Goal: Find specific page/section: Find specific page/section

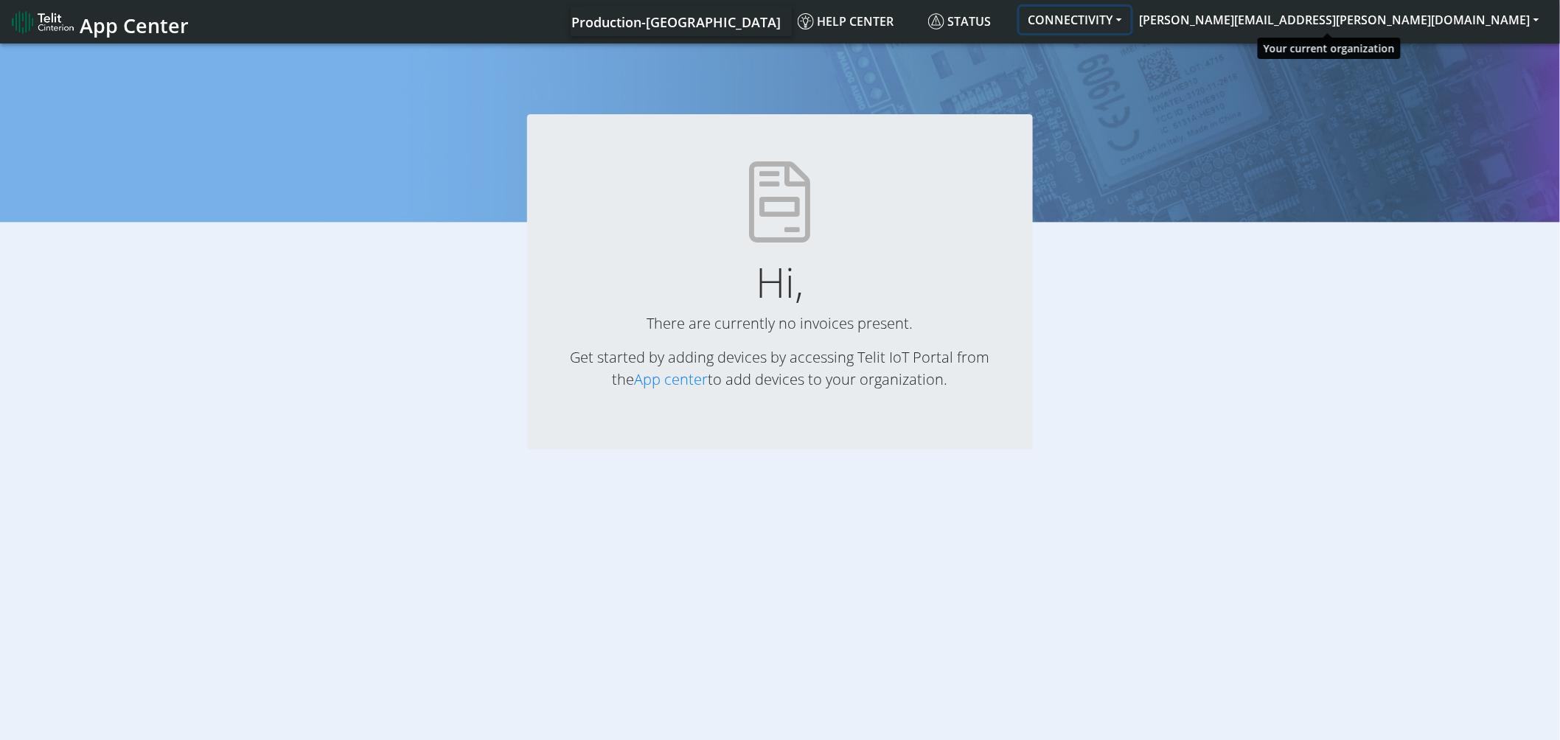
click at [1131, 23] on button "CONNECTIVITY" at bounding box center [1075, 20] width 111 height 27
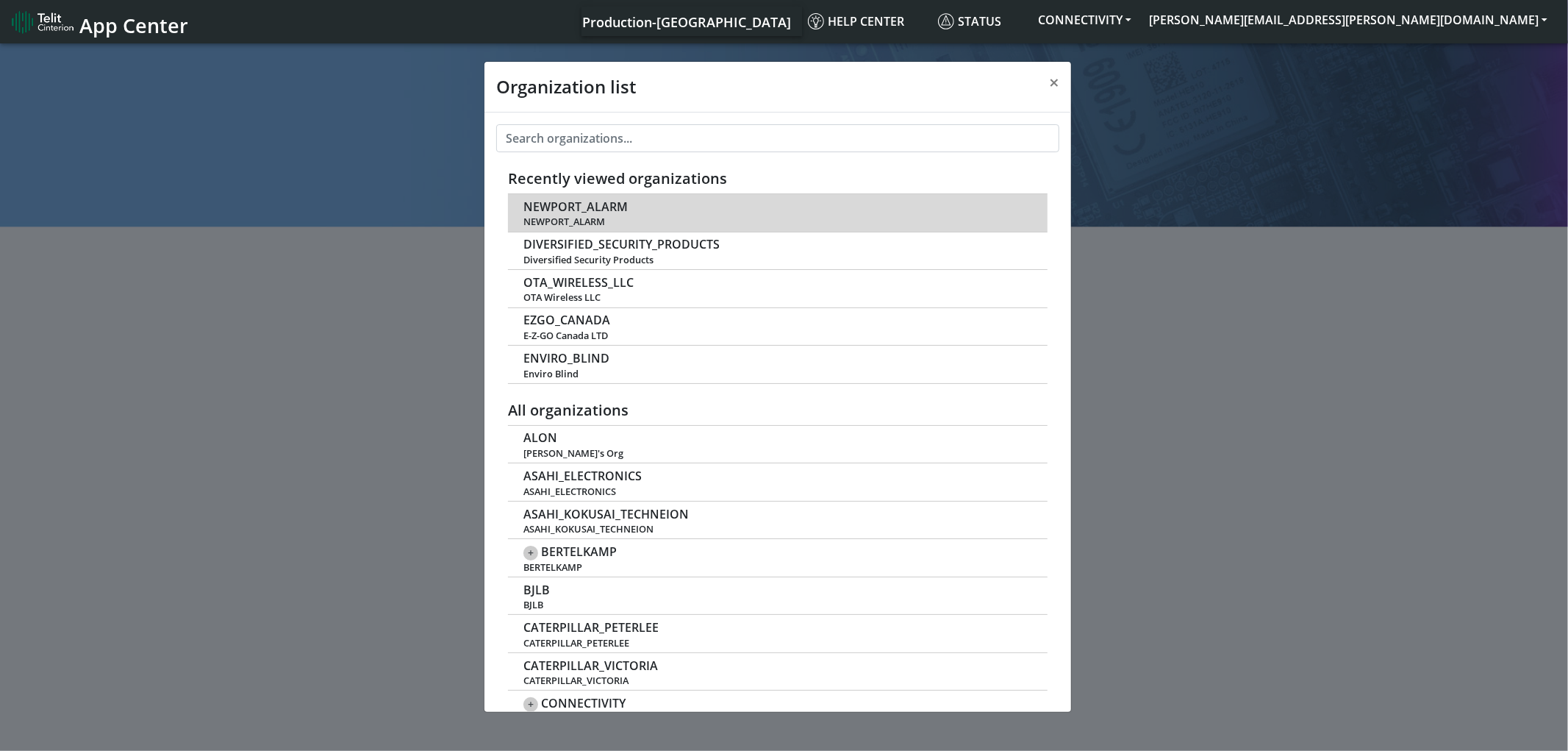
scroll to position [4, 0]
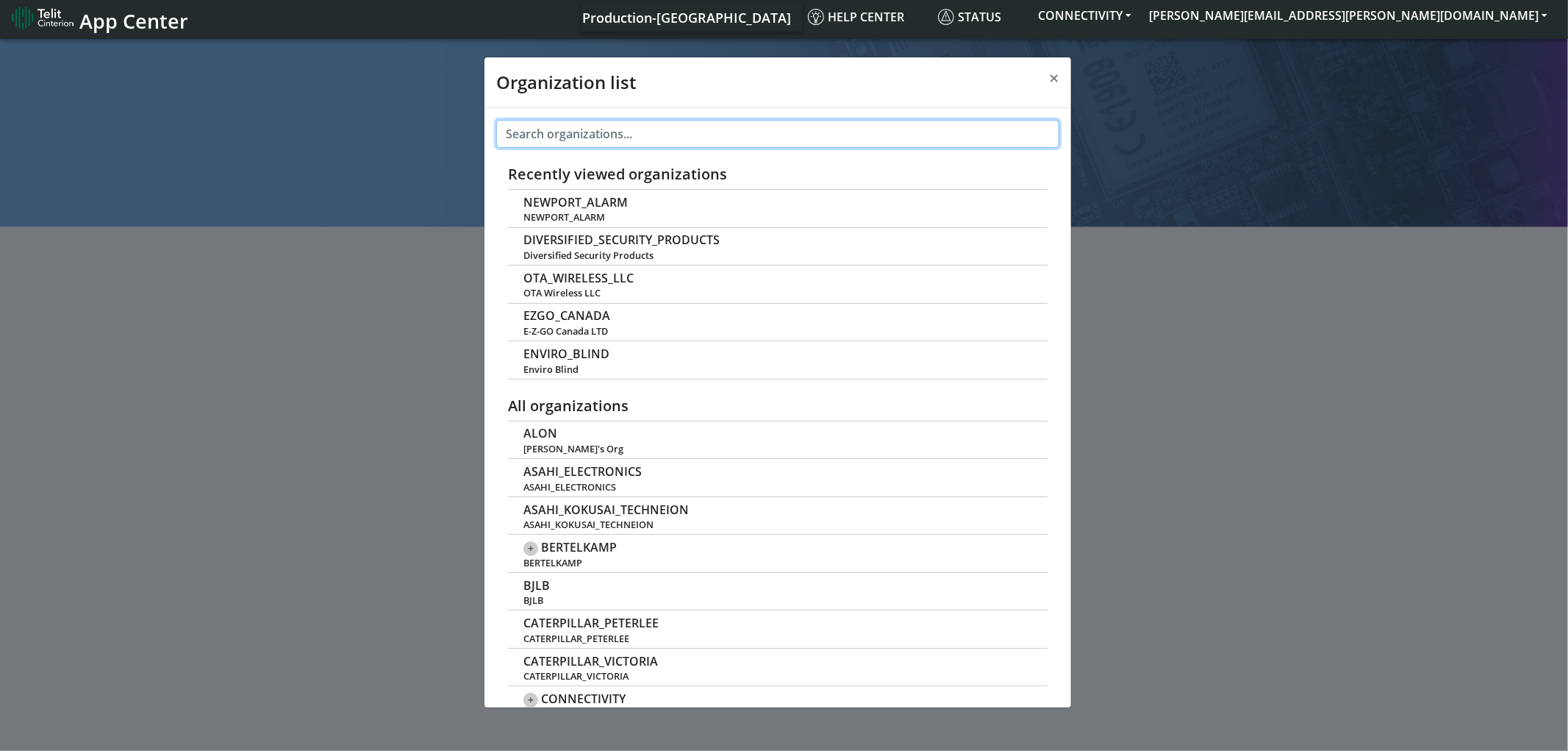
click at [630, 128] on input "text" at bounding box center [778, 134] width 563 height 28
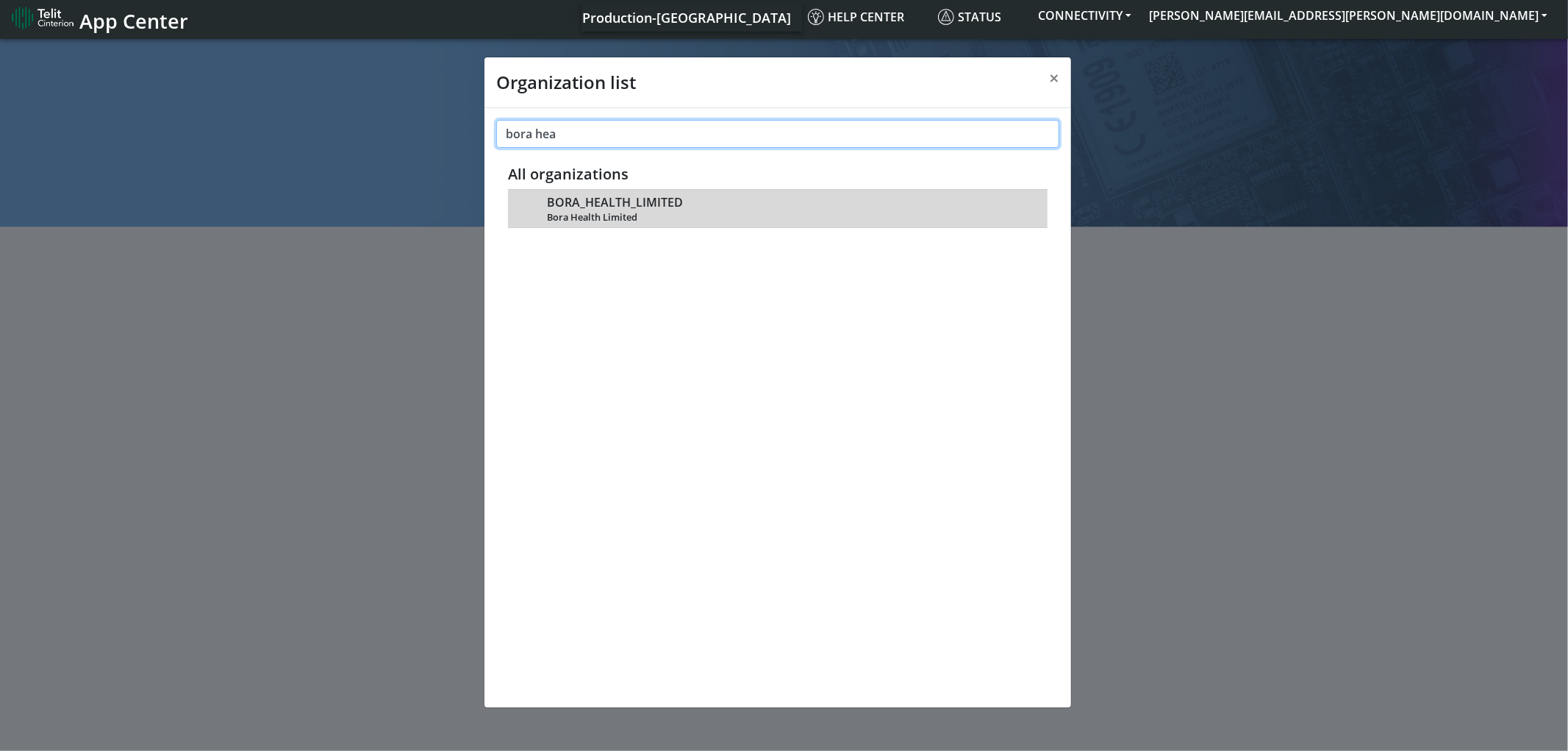
type input "bora hea"
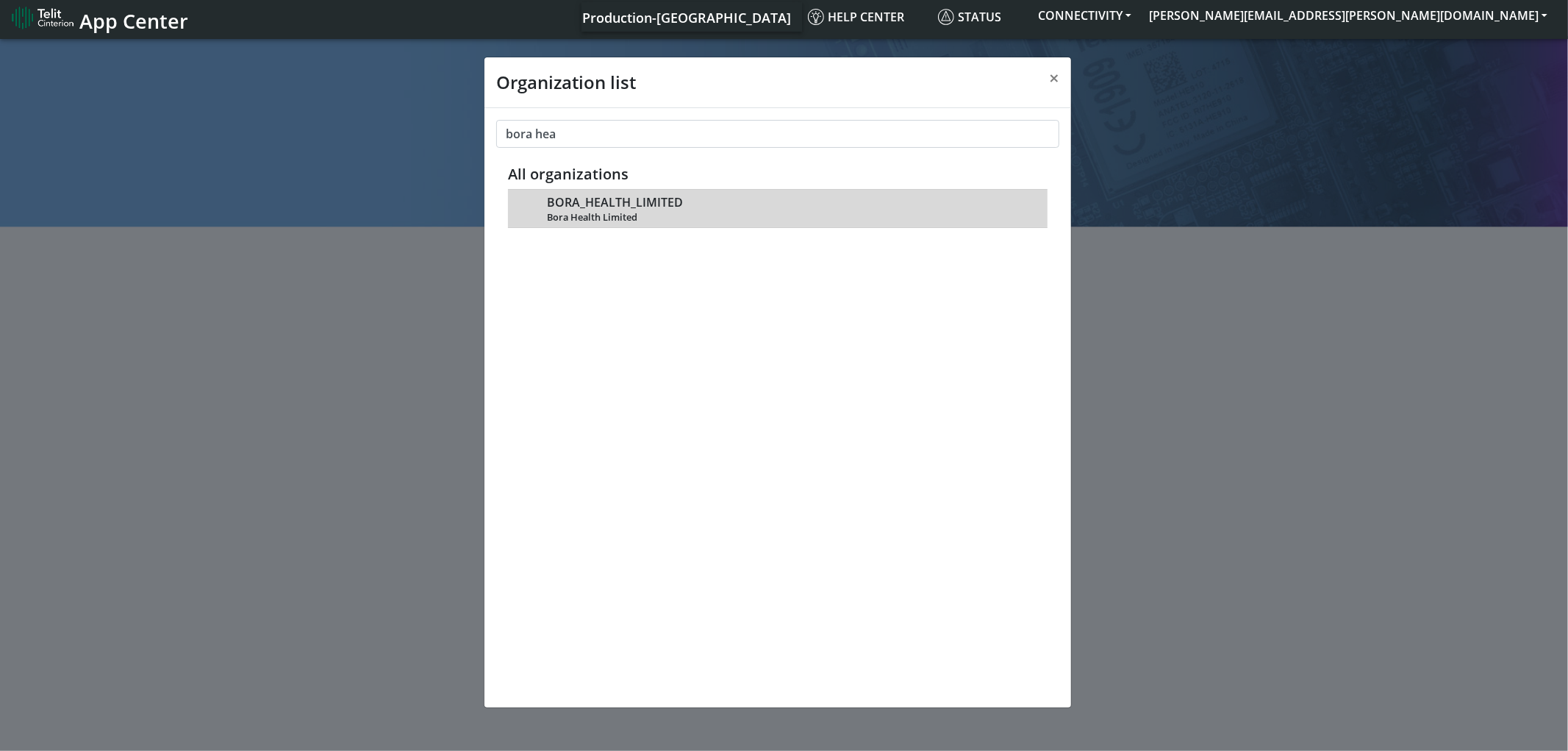
click at [662, 205] on span "BORA_HEALTH_LIMITED" at bounding box center [615, 202] width 136 height 14
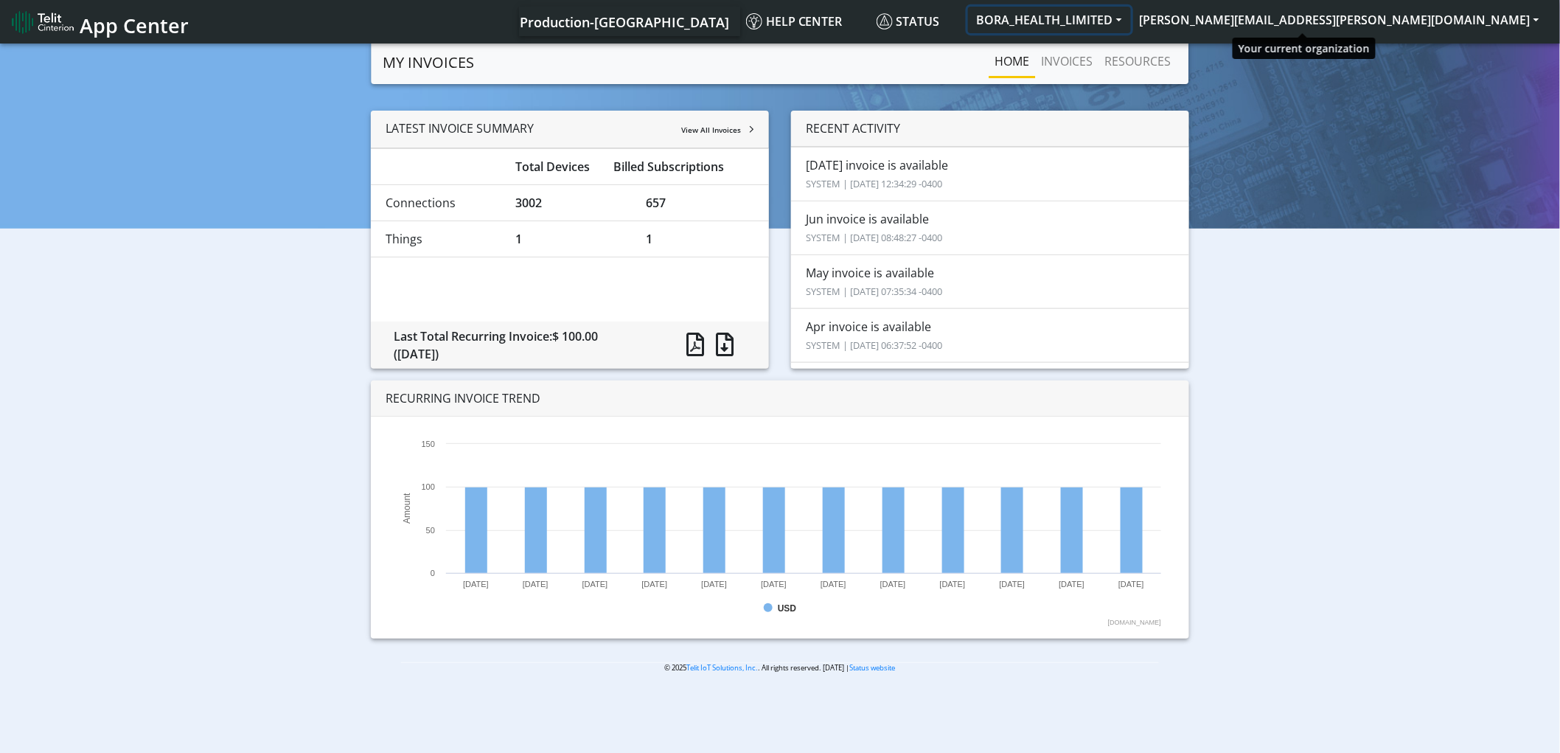
click at [1131, 19] on button "BORA_HEALTH_LIMITED" at bounding box center [1049, 20] width 163 height 27
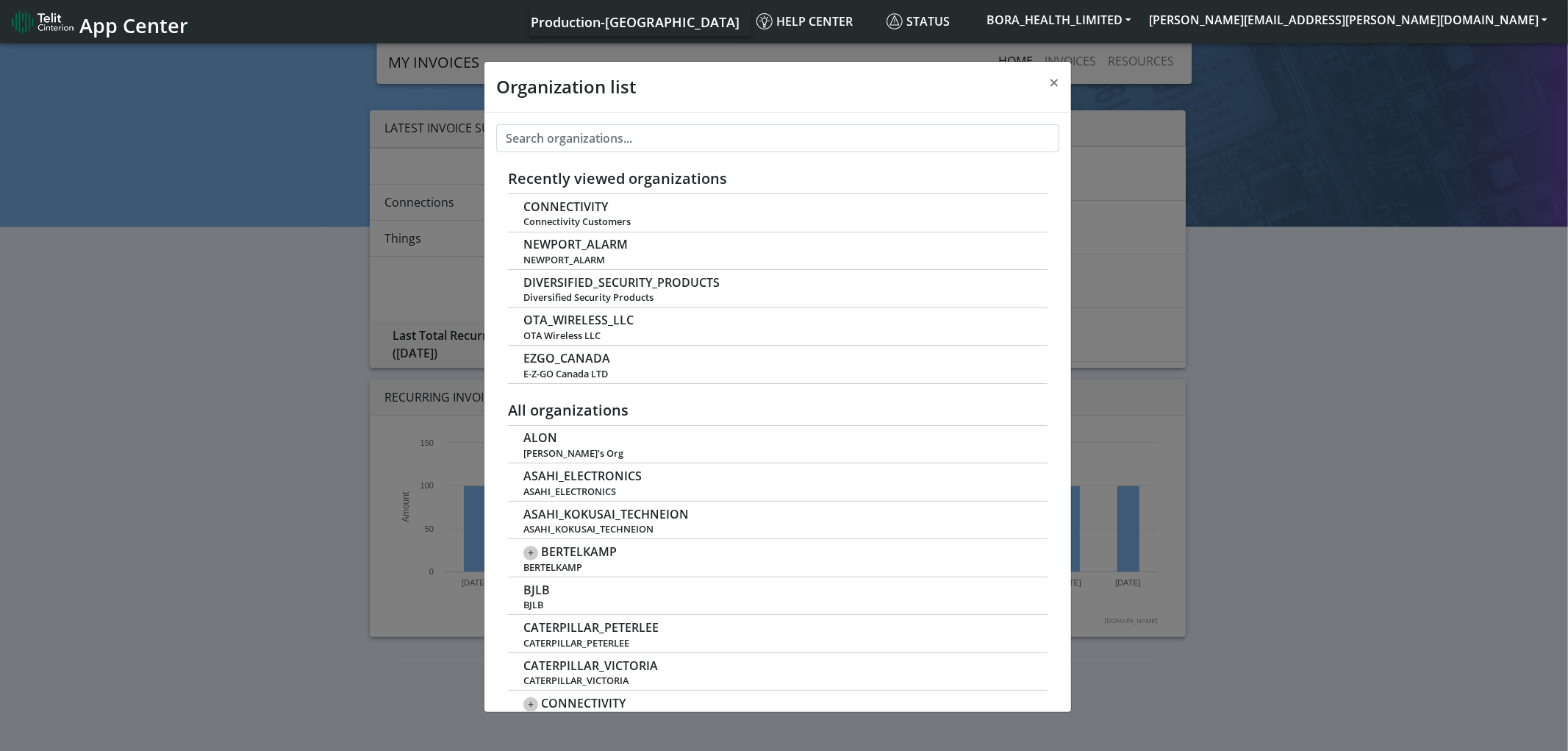
scroll to position [4, 0]
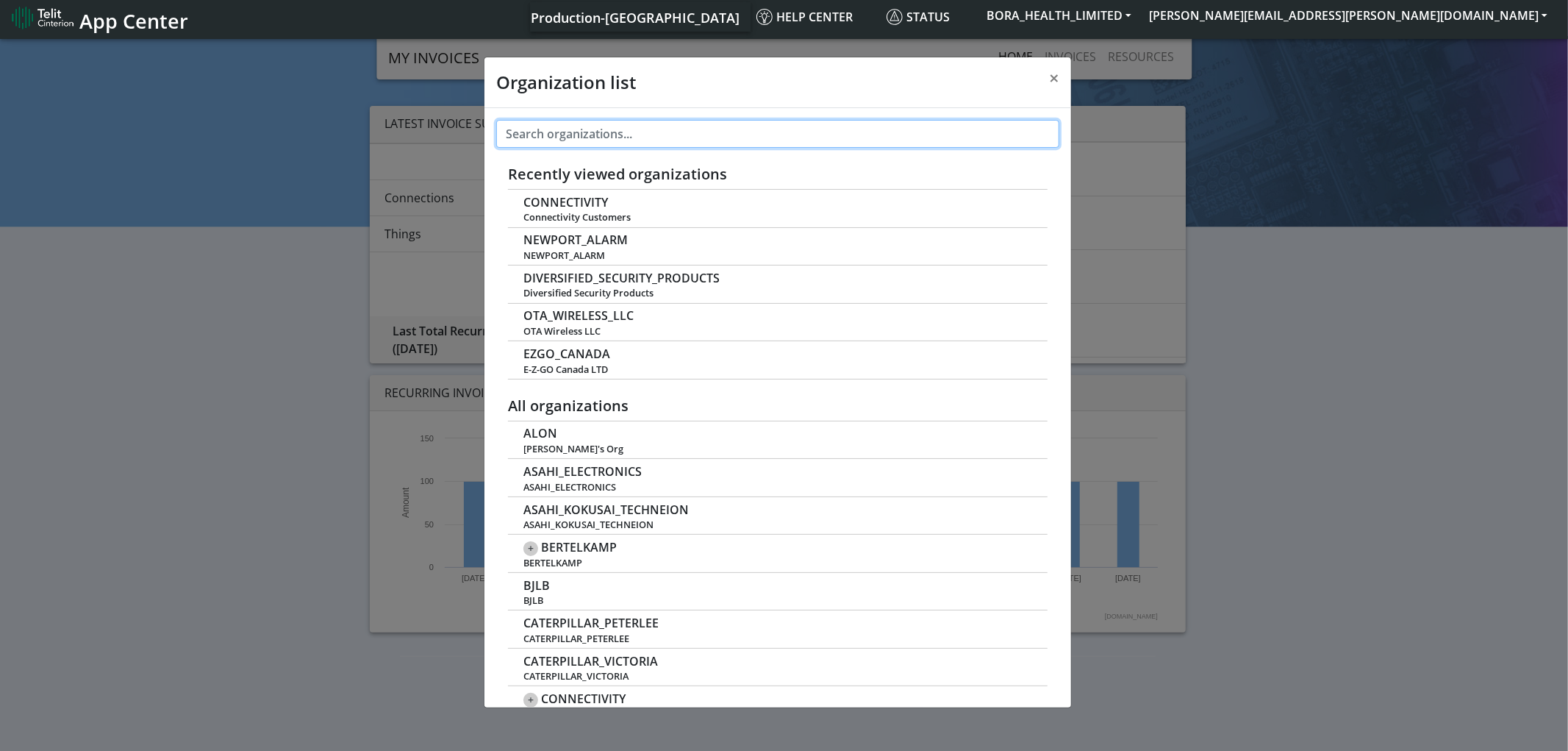
click at [824, 138] on input "text" at bounding box center [778, 134] width 563 height 28
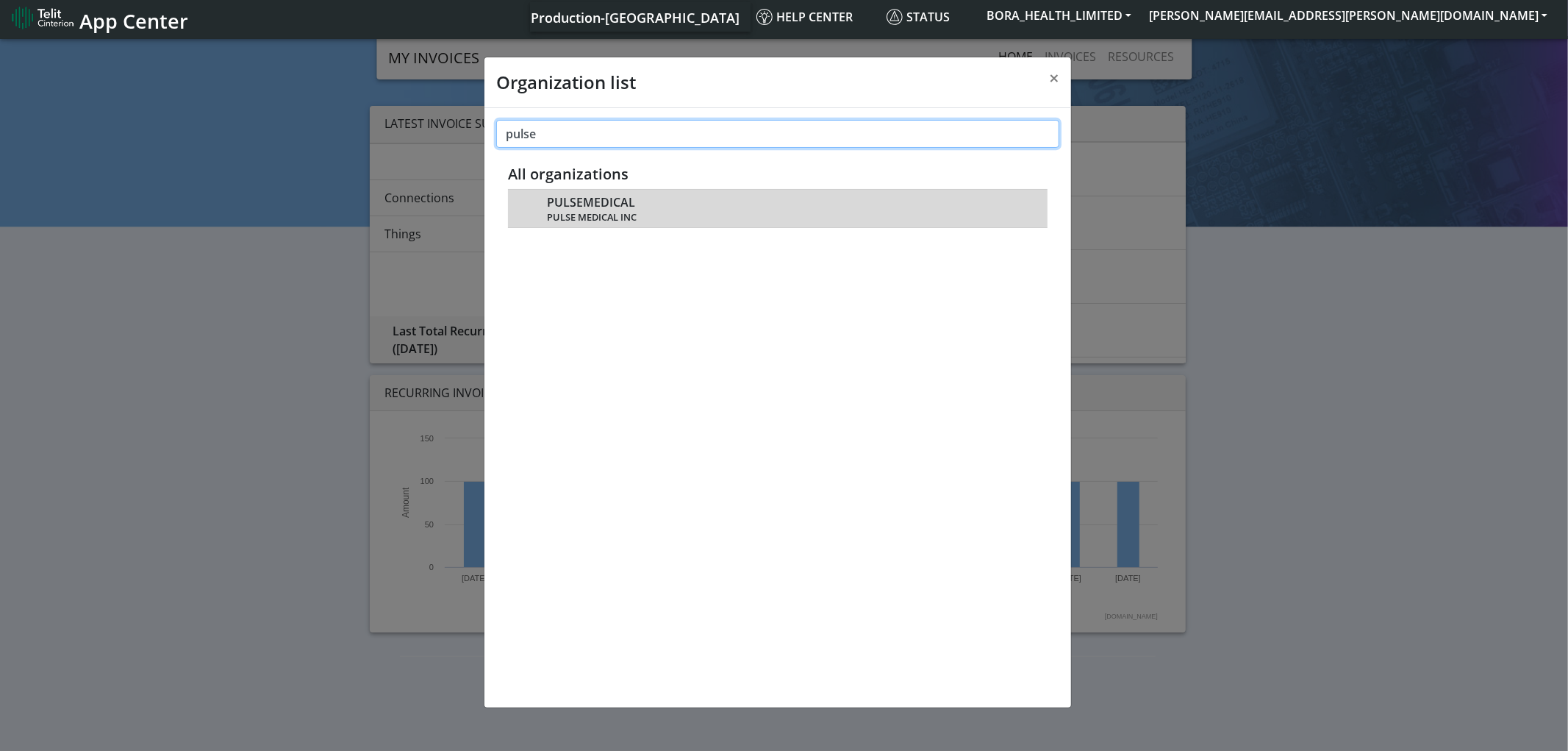
type input "pulse"
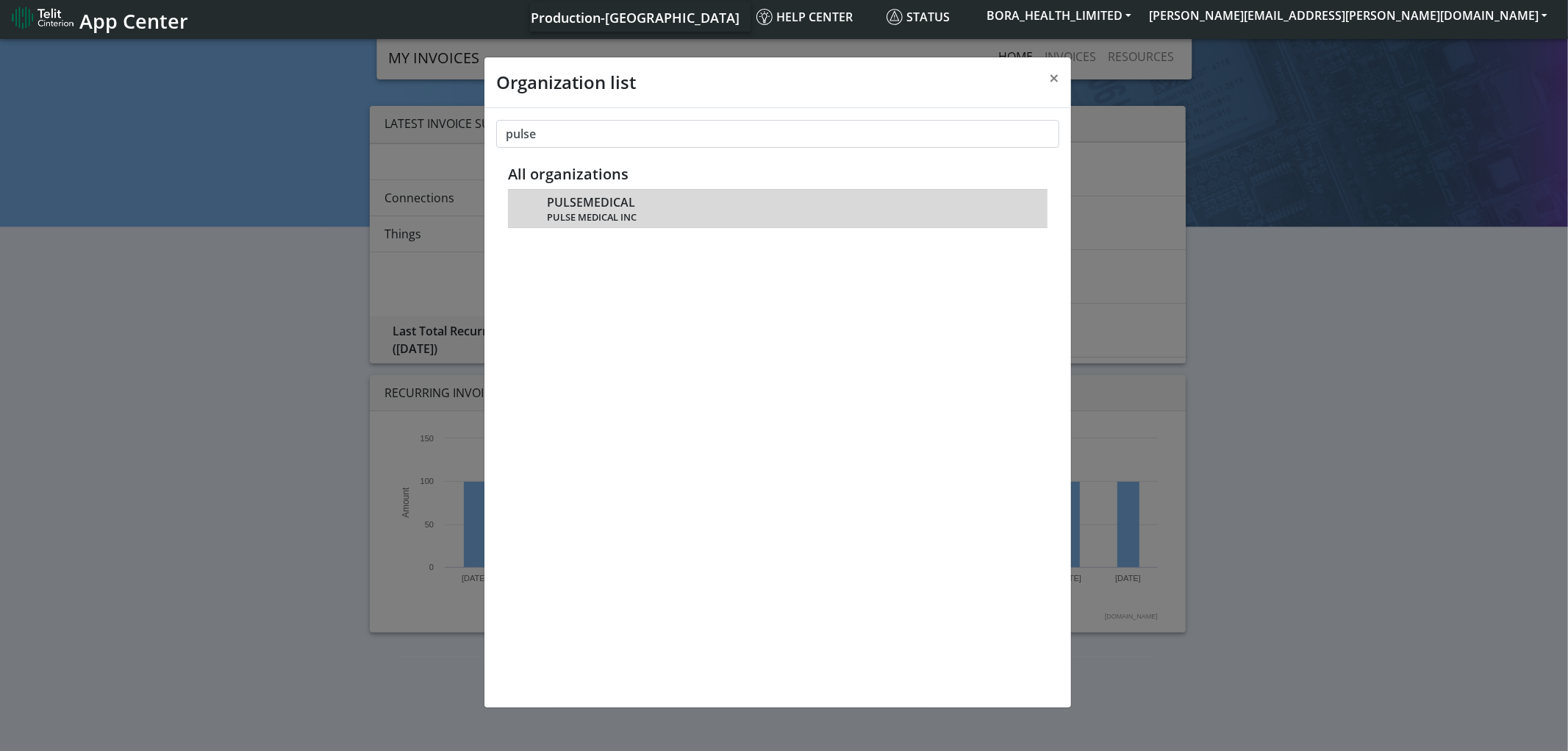
click at [628, 209] on div "PULSEMEDICAL PULSE MEDICAL INC" at bounding box center [789, 208] width 485 height 30
click at [625, 211] on span "PULSE MEDICAL INC" at bounding box center [789, 216] width 485 height 11
click at [597, 200] on span "PULSEMEDICAL" at bounding box center [591, 202] width 88 height 14
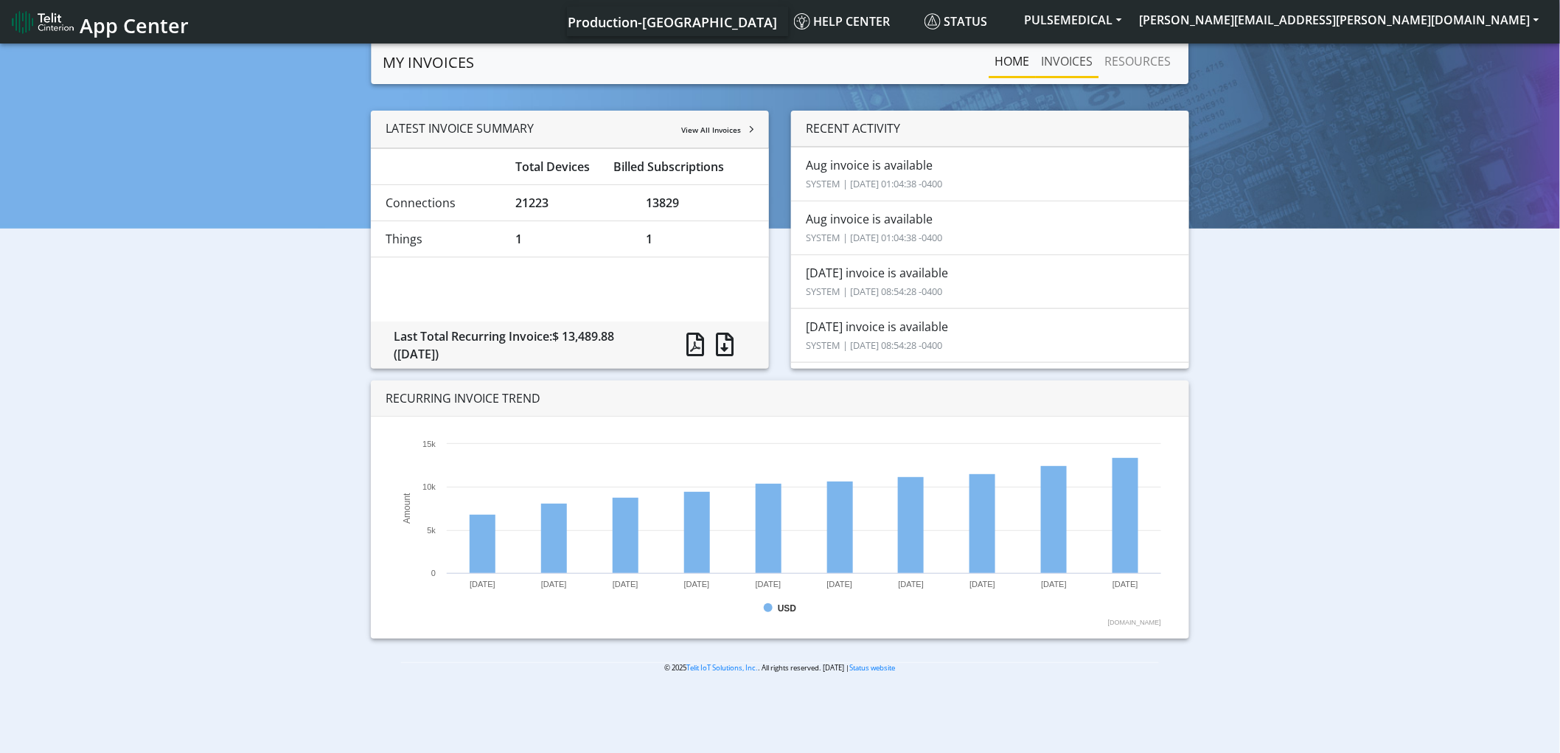
click at [1071, 63] on link "INVOICES" at bounding box center [1067, 60] width 63 height 29
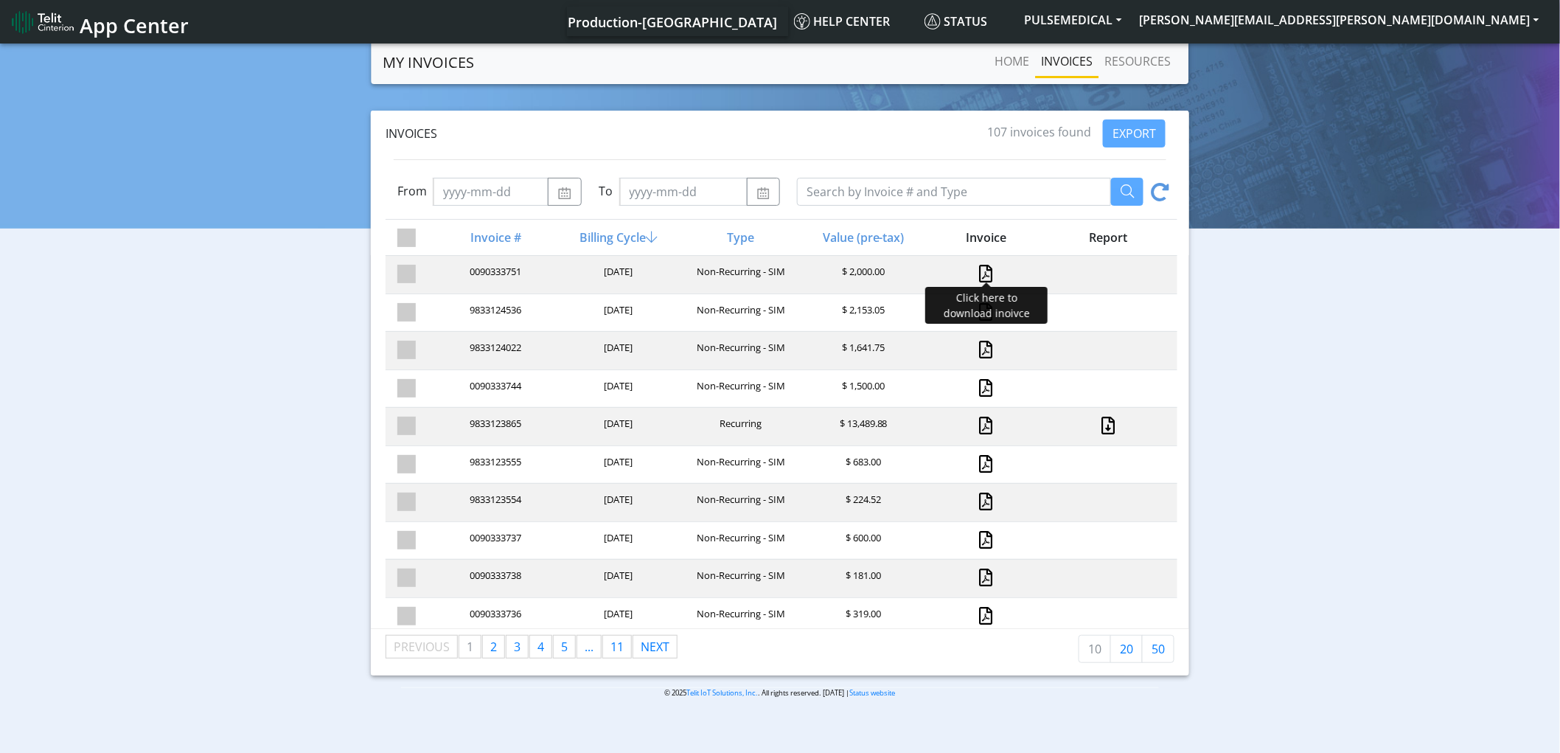
click at [981, 274] on link at bounding box center [986, 274] width 13 height 18
click at [1100, 420] on link at bounding box center [1108, 426] width 19 height 18
click at [980, 424] on link at bounding box center [986, 426] width 13 height 18
click at [1131, 19] on button "PULSEMEDICAL" at bounding box center [1073, 20] width 115 height 27
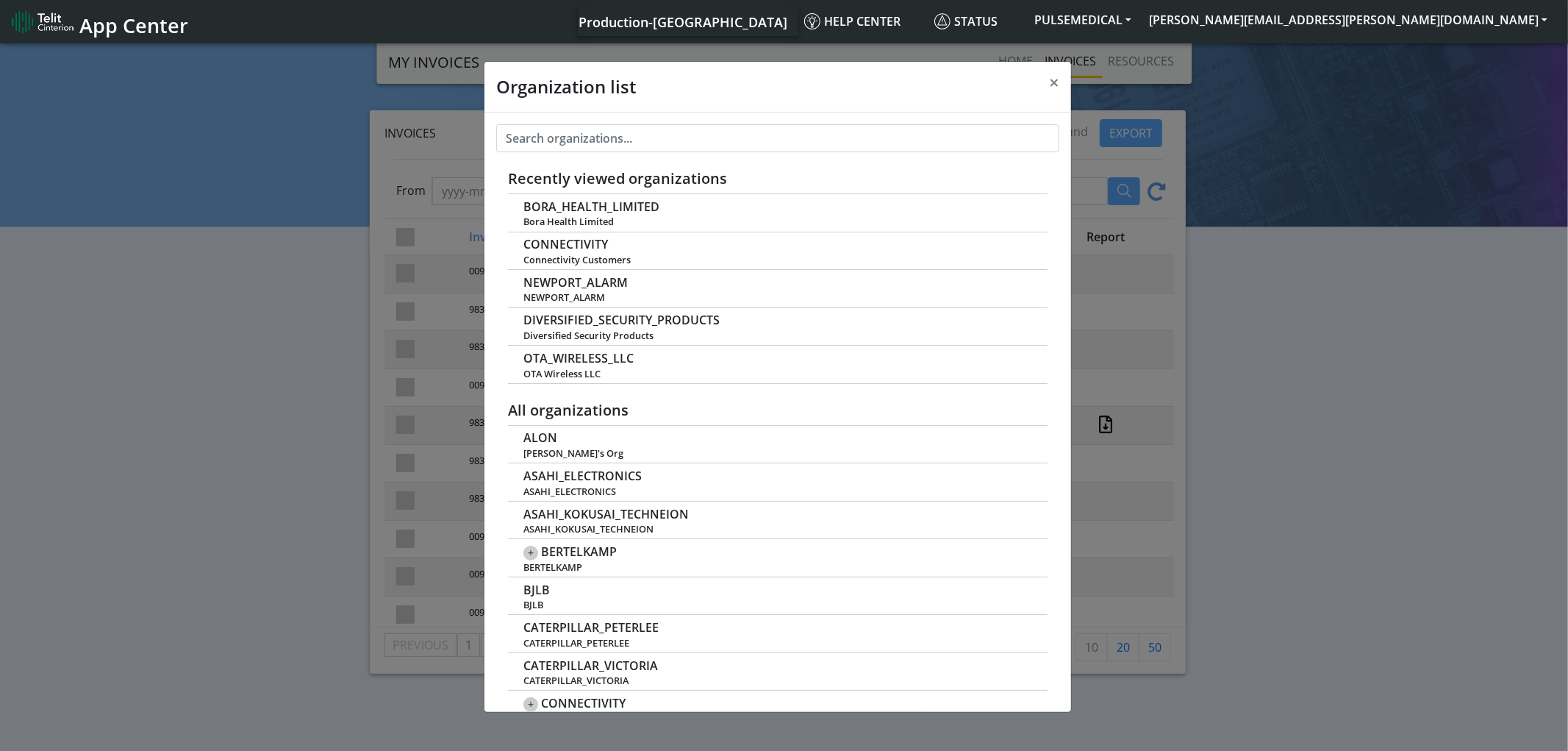
scroll to position [4, 0]
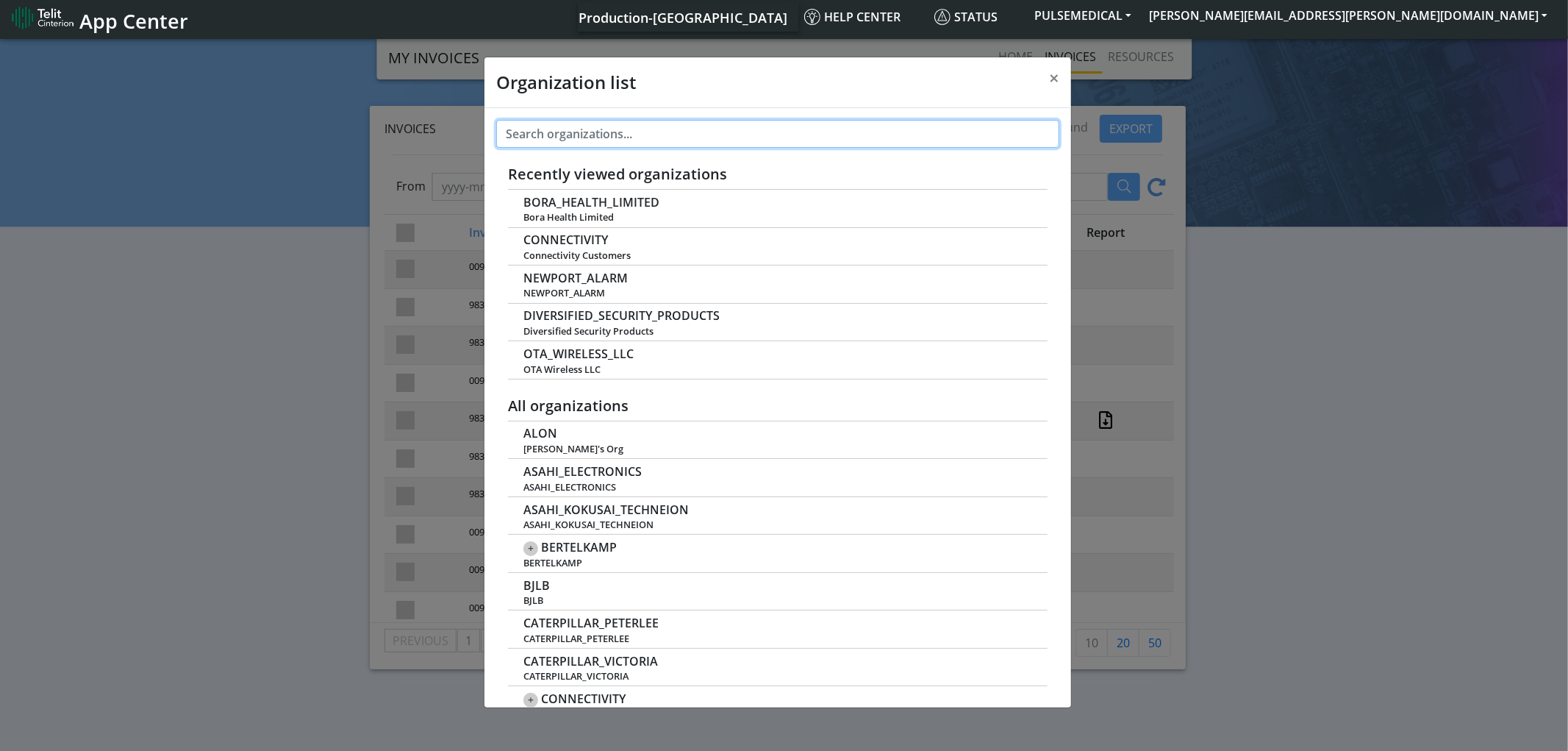
click at [706, 138] on input "text" at bounding box center [778, 134] width 563 height 28
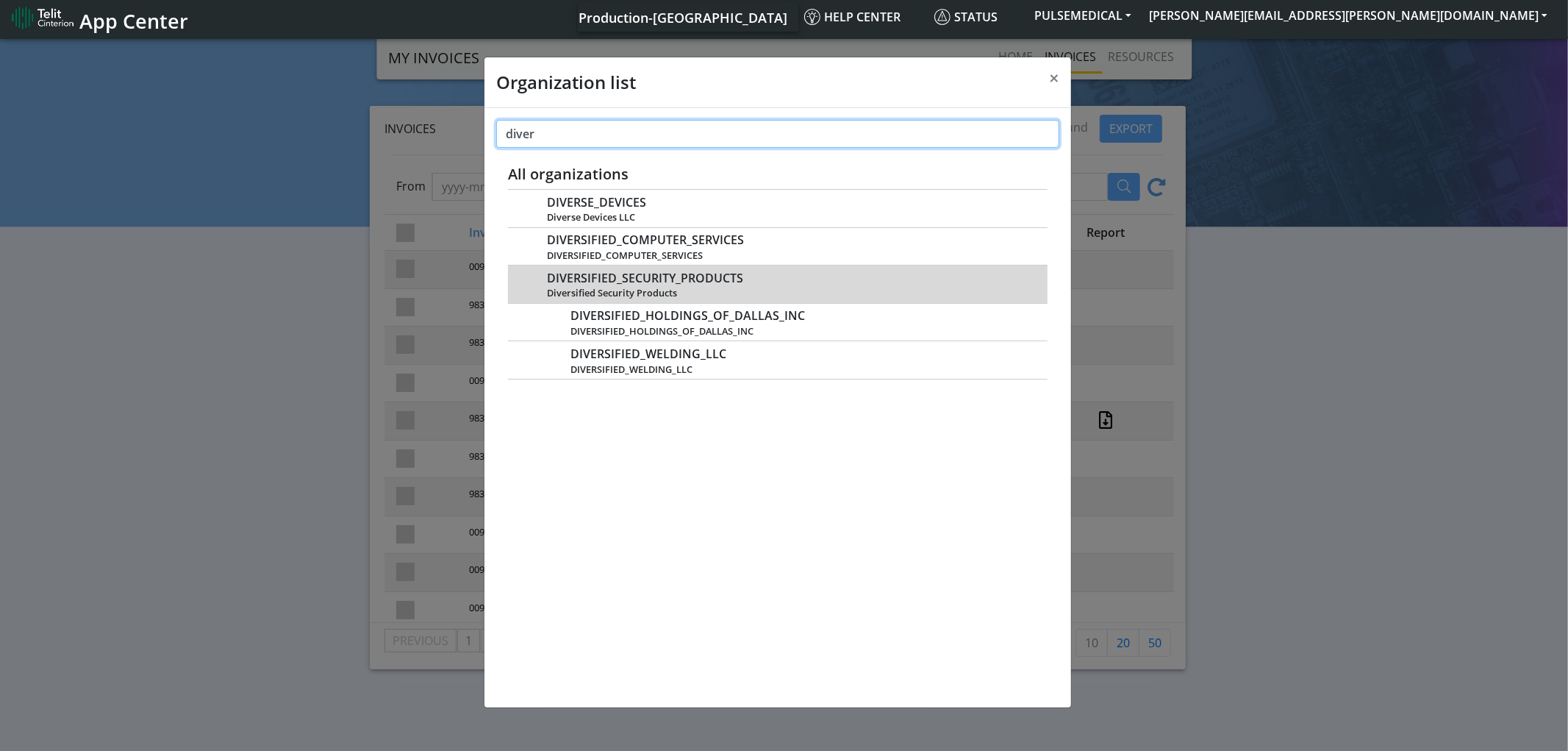
type input "diver"
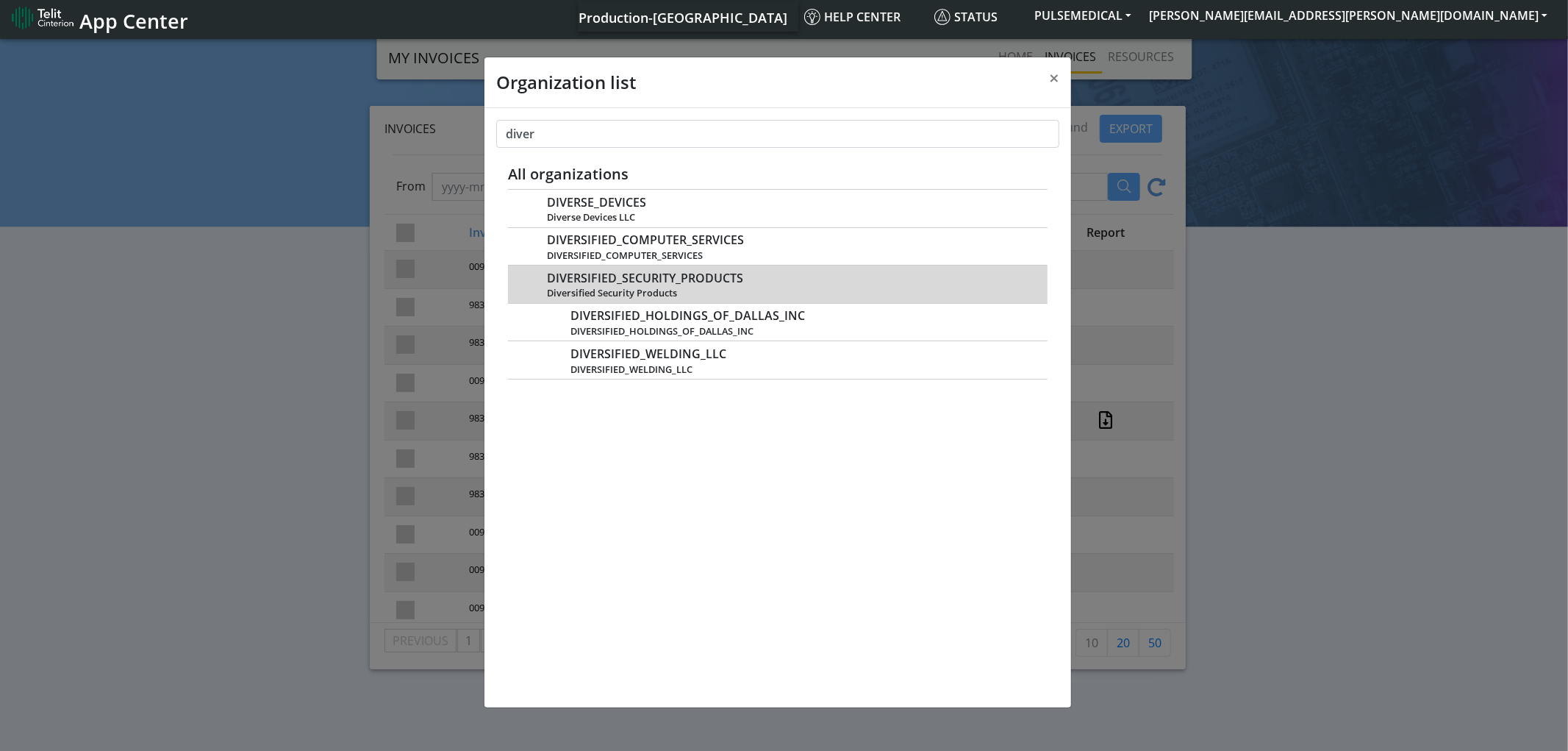
click at [666, 287] on span "Diversified Security Products" at bounding box center [789, 292] width 485 height 11
click at [576, 271] on span "DIVERSIFIED_SECURITY_PRODUCTS" at bounding box center [645, 278] width 196 height 14
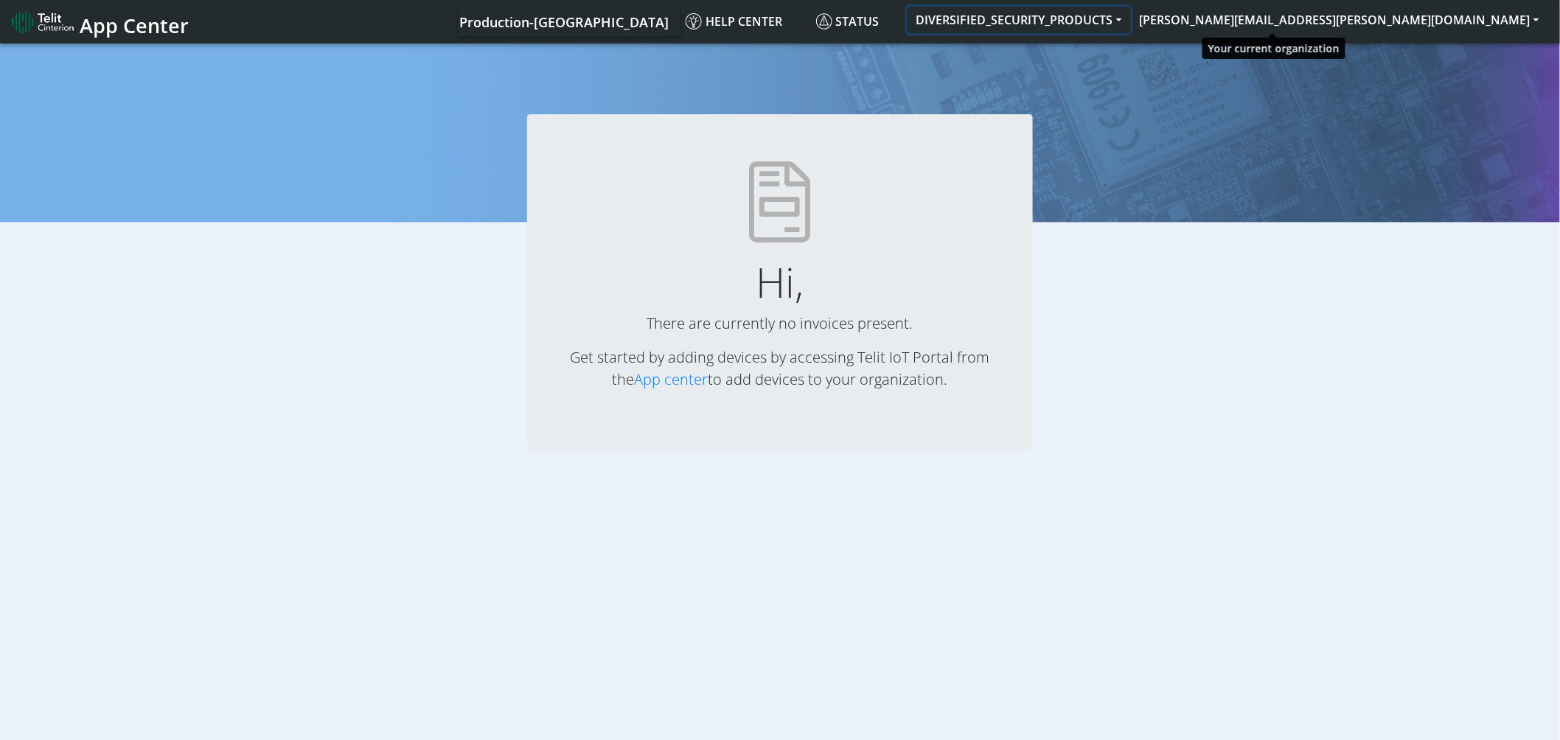
click at [1131, 15] on button "DIVERSIFIED_SECURITY_PRODUCTS" at bounding box center [1019, 20] width 223 height 27
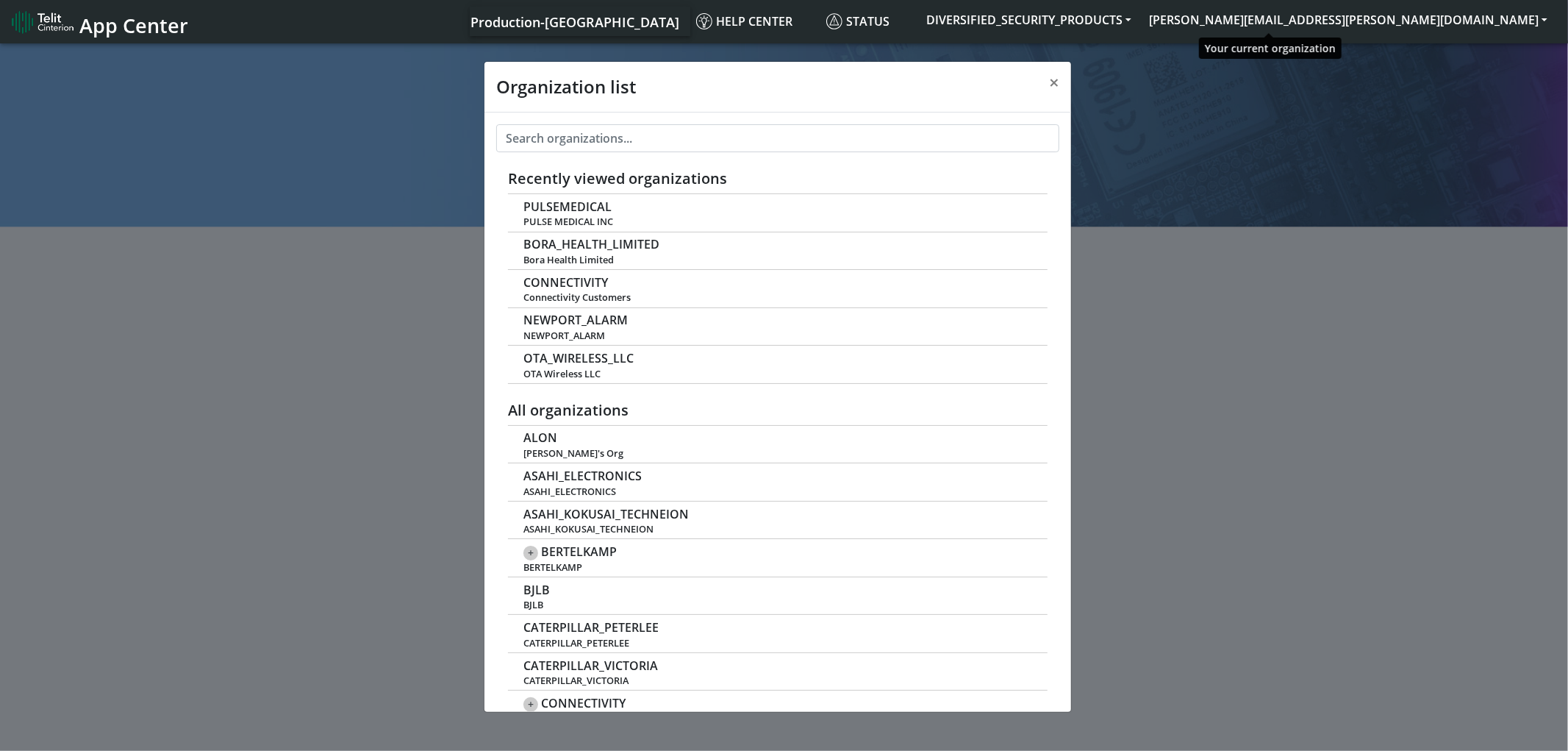
scroll to position [4, 0]
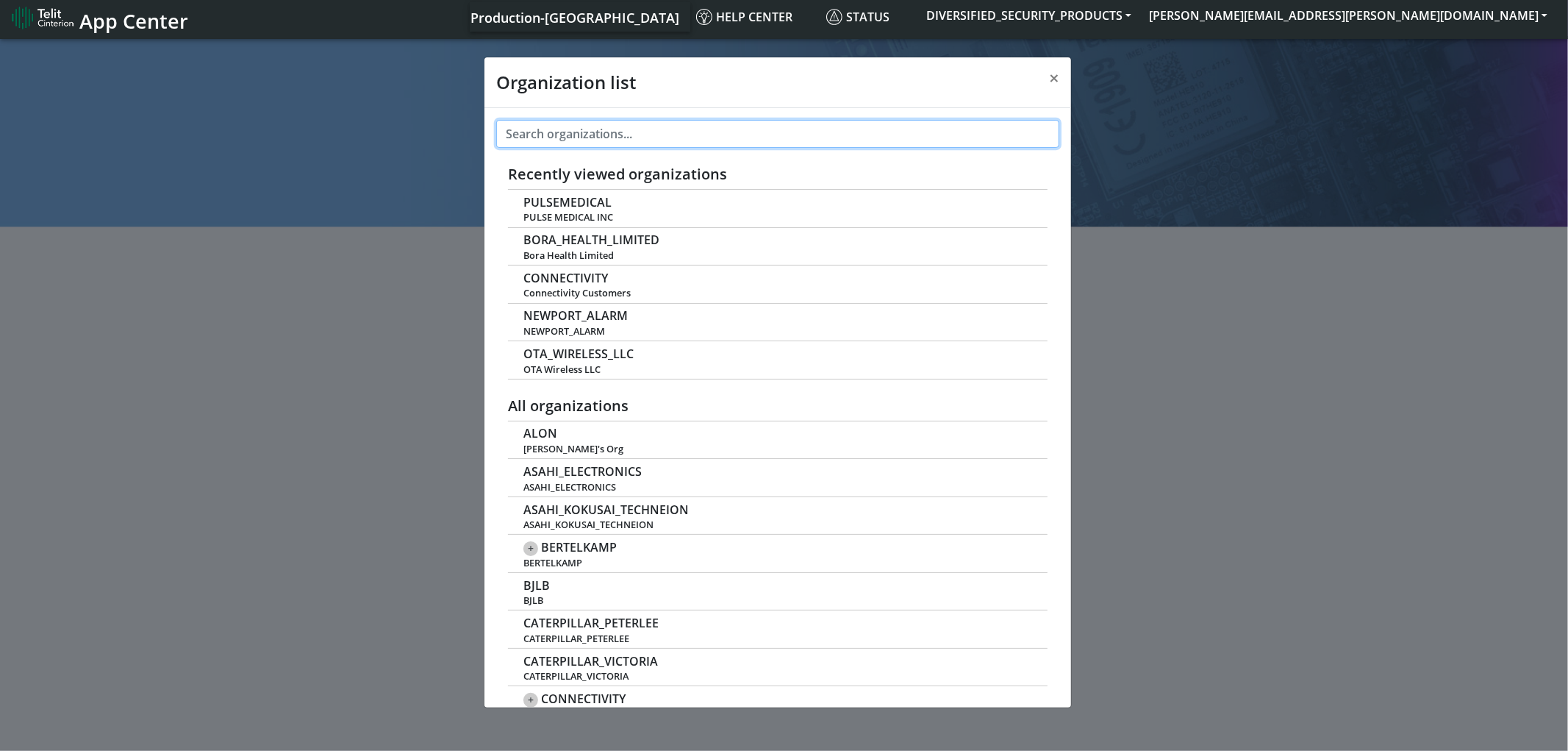
click at [756, 133] on input "text" at bounding box center [778, 134] width 563 height 28
